Goal: Task Accomplishment & Management: Use online tool/utility

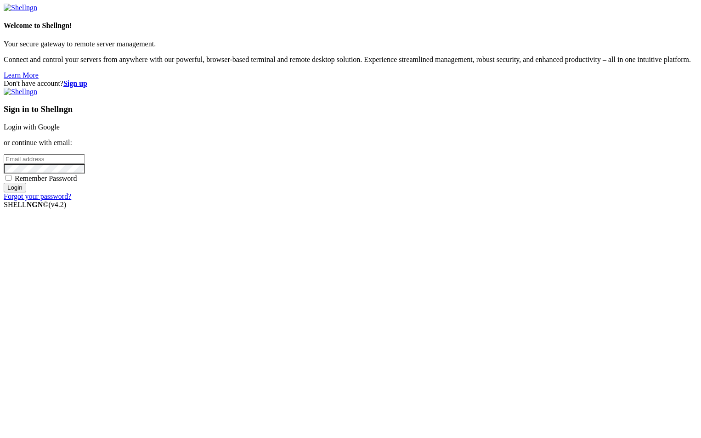
type input "root"
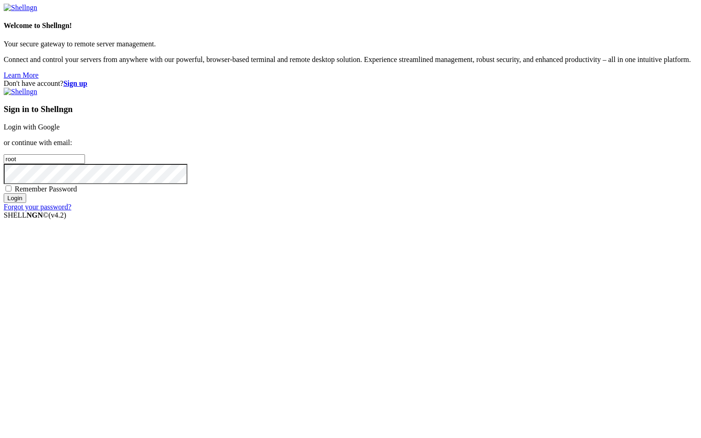
click at [60, 131] on link "Login with Google" at bounding box center [32, 127] width 56 height 8
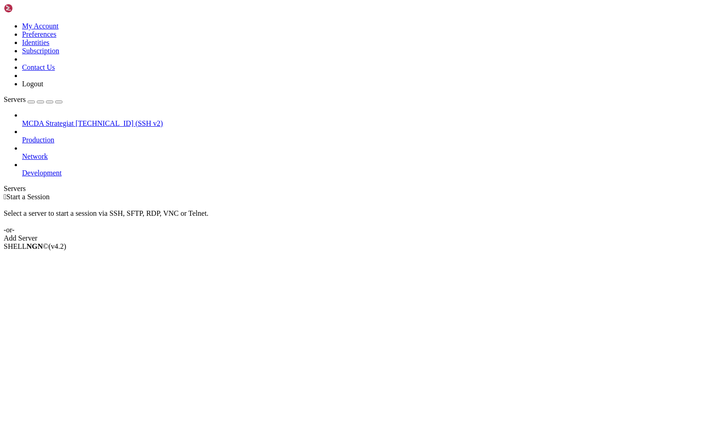
click at [75, 119] on span "[TECHNICAL_ID] (SSH v2)" at bounding box center [118, 123] width 87 height 8
click at [56, 119] on span "MCDA Strategiat" at bounding box center [47, 123] width 51 height 8
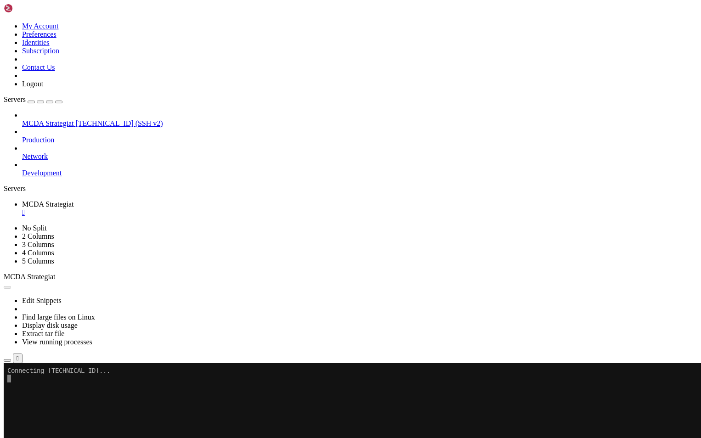
click at [7, 361] on icon "button" at bounding box center [7, 361] width 0 height 0
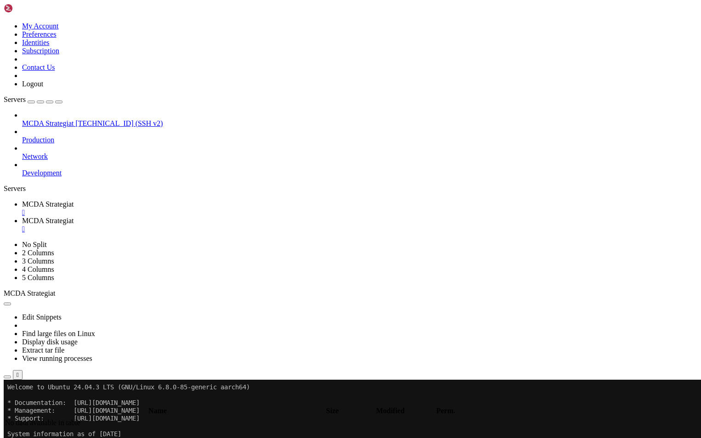
click at [73, 200] on span "MCDA Strategiat" at bounding box center [47, 204] width 51 height 8
click at [73, 217] on span "MCDA Strategiat" at bounding box center [47, 221] width 51 height 8
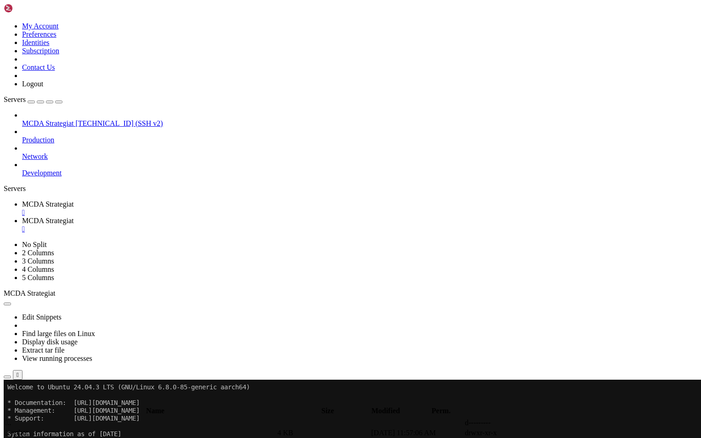
type input "/root/ft_userdata/user_data/strategies"
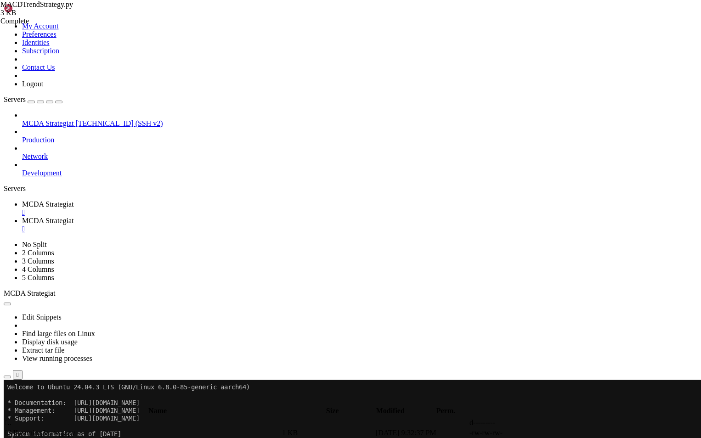
scroll to position [85, 0]
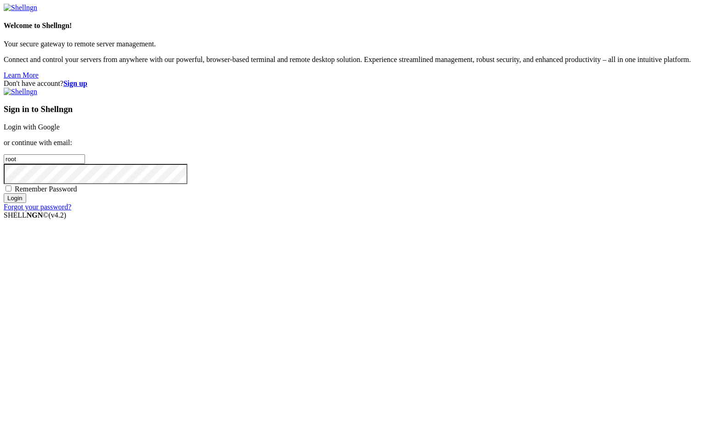
click at [399, 114] on h3 "Sign in to Shellngn" at bounding box center [350, 109] width 693 height 10
click at [60, 131] on link "Login with Google" at bounding box center [32, 127] width 56 height 8
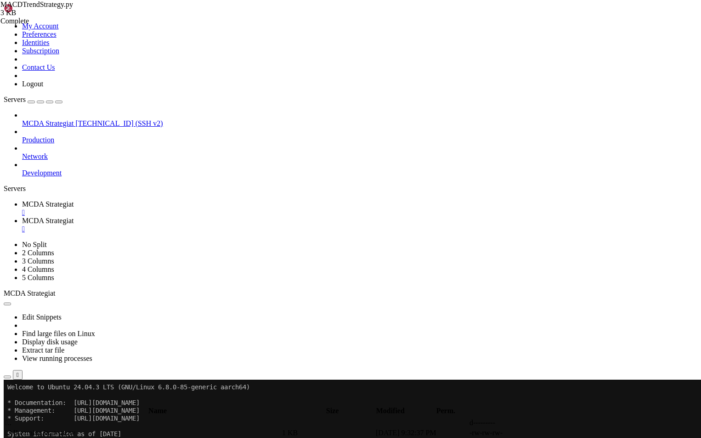
click at [73, 217] on span "MCDA Strategiat" at bounding box center [47, 221] width 51 height 8
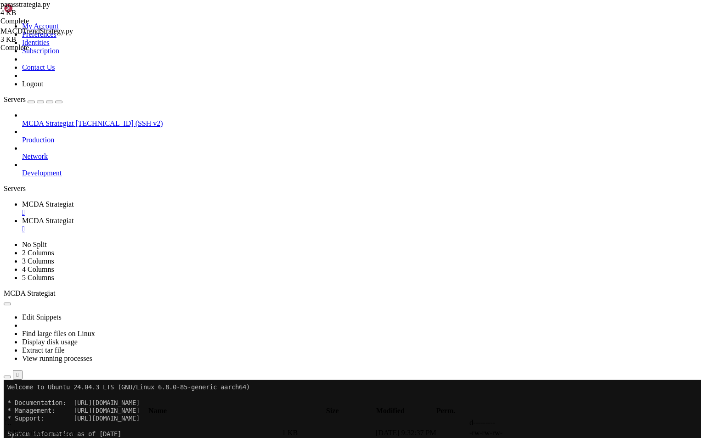
scroll to position [0, 6]
type textarea "minimal_roi = {"0": 0.05%}"
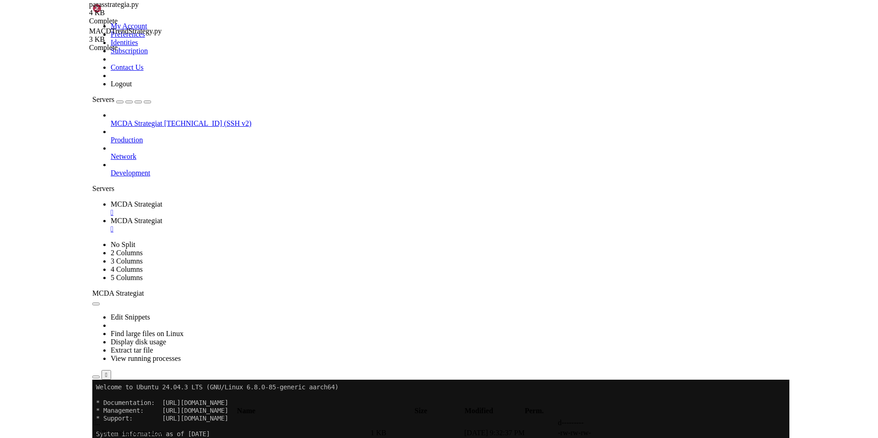
scroll to position [0, 1]
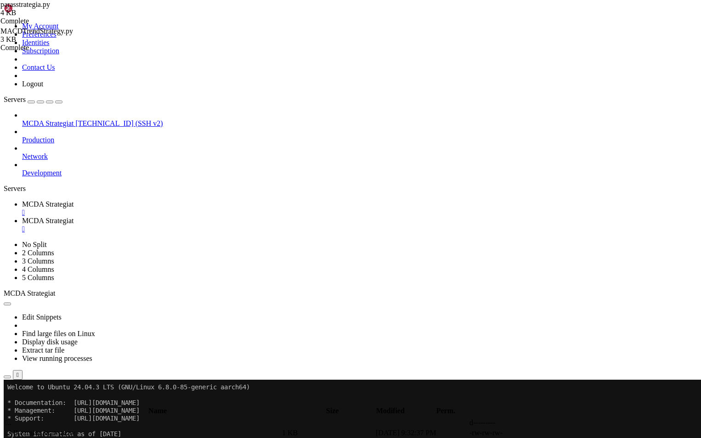
type textarea "minimal_roi = {"0": 0.05}"
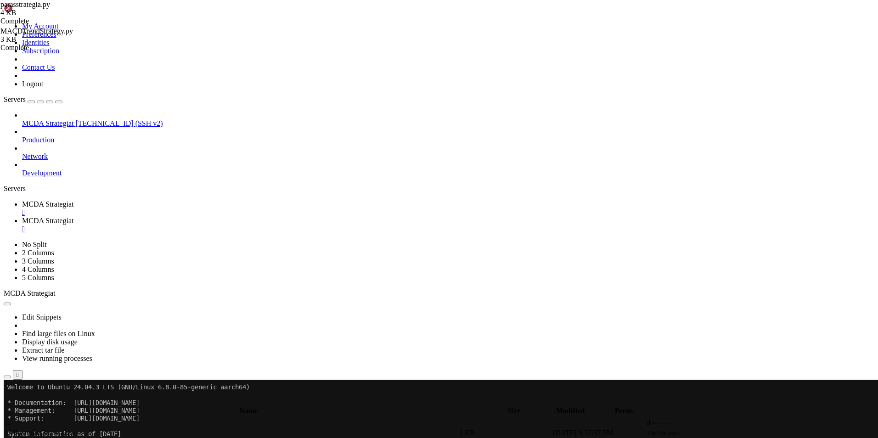
type input "/root"
type textarea "# --- Do not remove these libs ---"
